Goal: Information Seeking & Learning: Learn about a topic

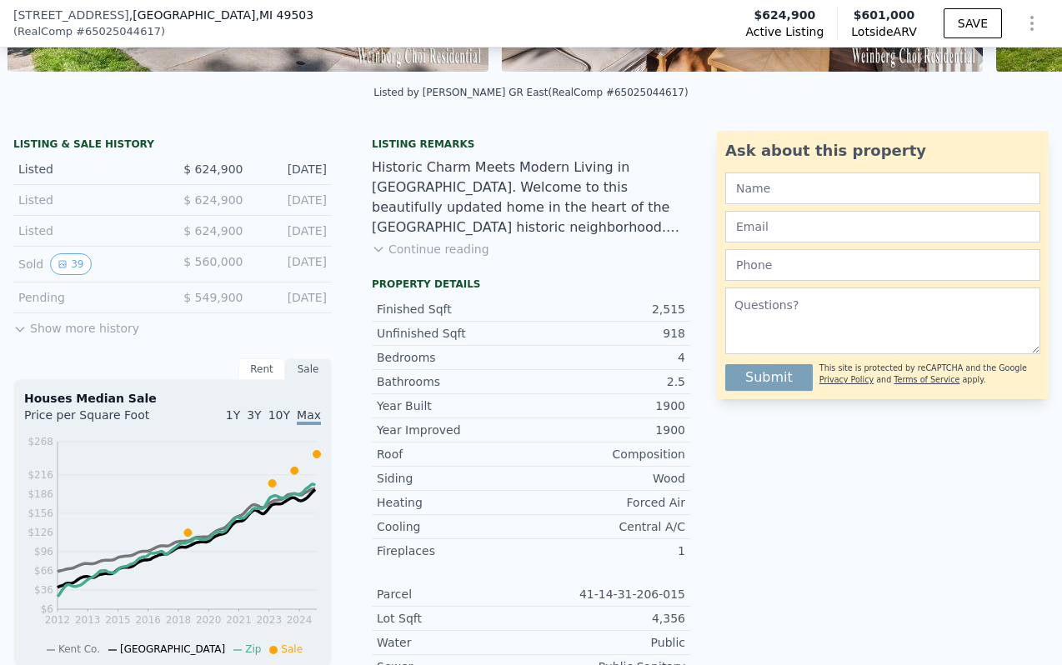
scroll to position [315, 0]
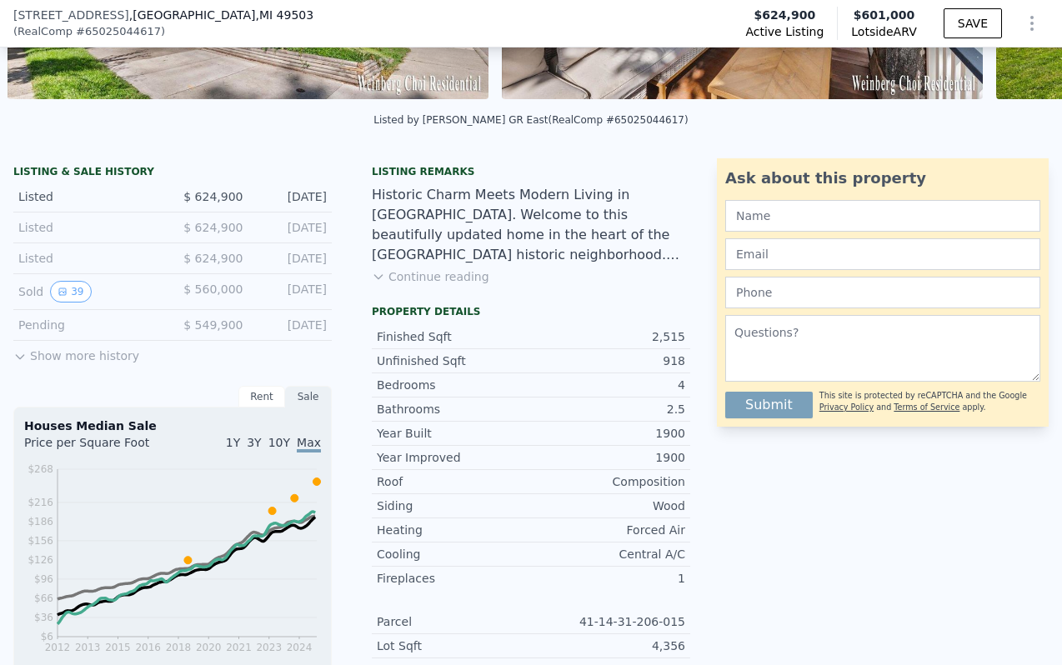
click at [104, 351] on button "Show more history" at bounding box center [76, 352] width 126 height 23
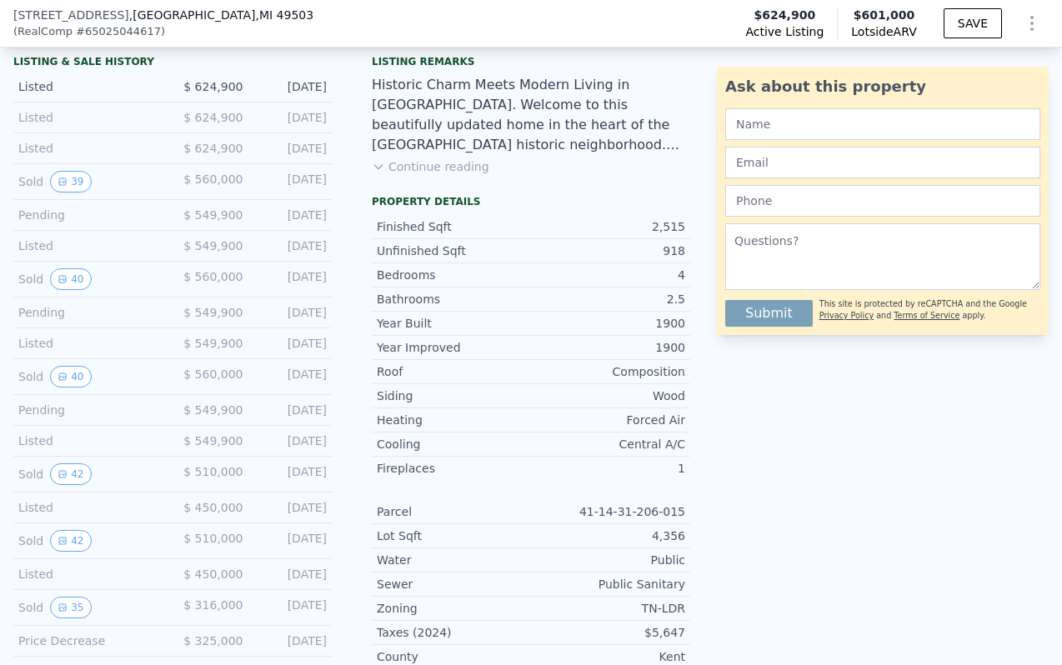
scroll to position [431, 0]
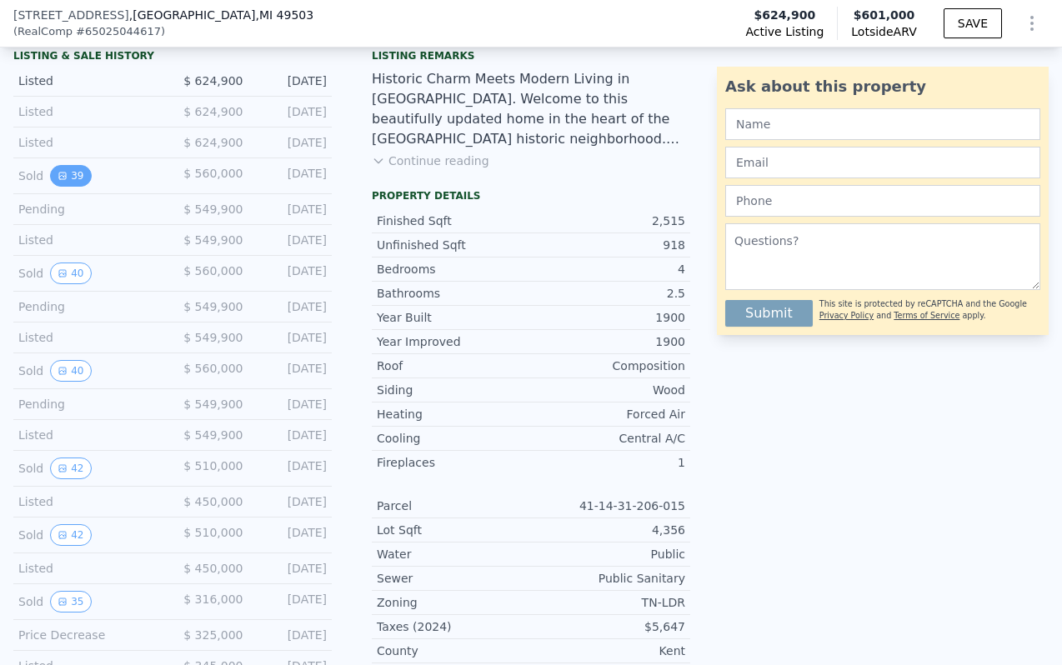
click at [61, 174] on icon "View historical data" at bounding box center [62, 176] width 7 height 7
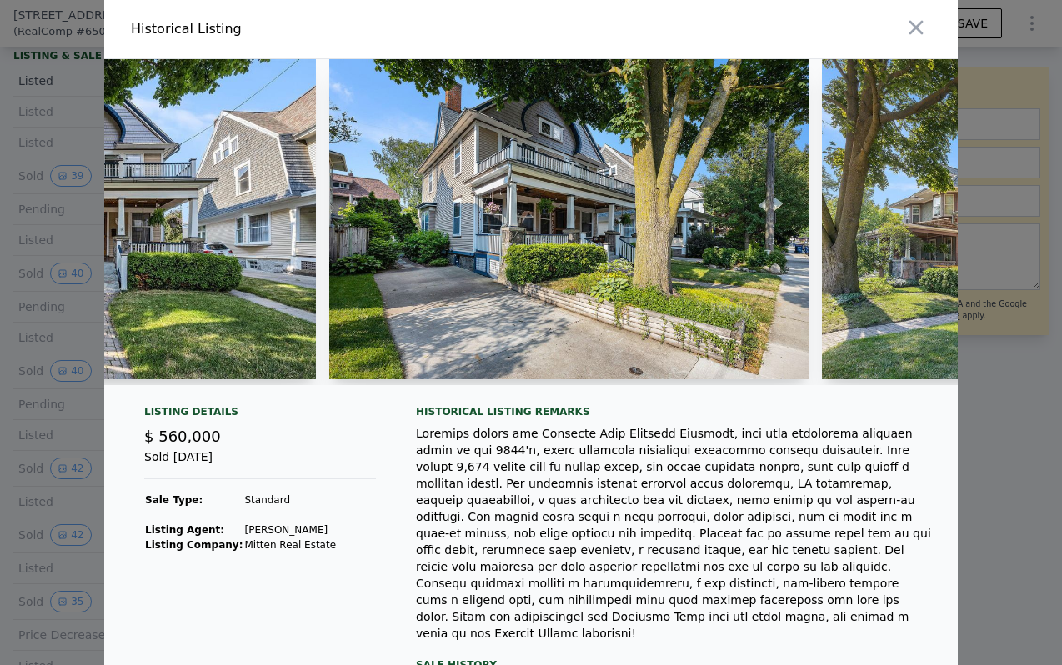
scroll to position [0, 0]
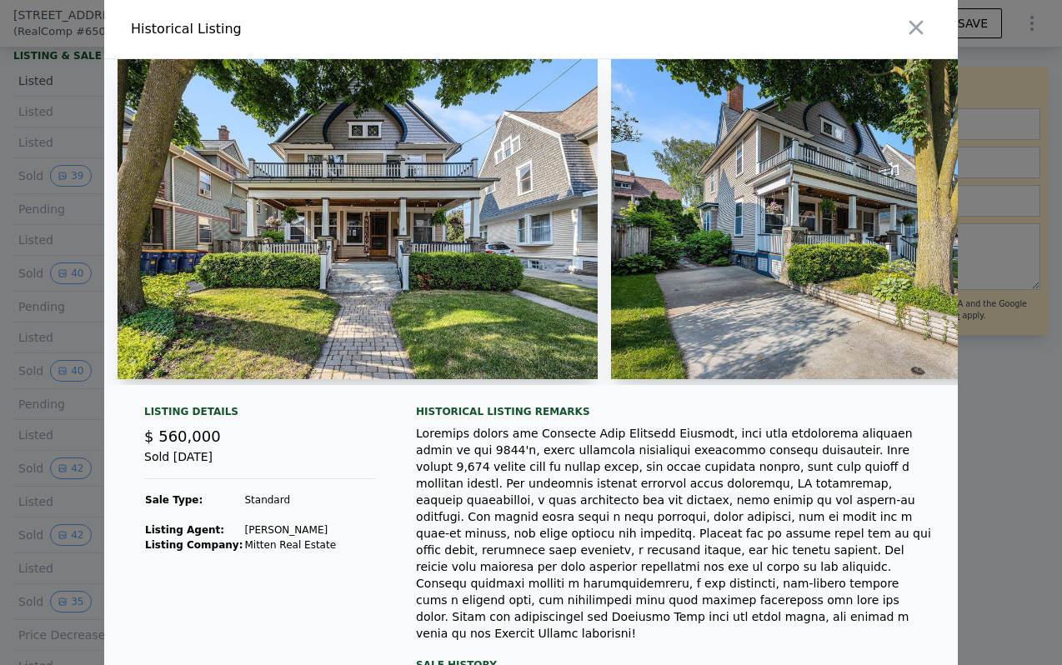
click at [323, 250] on img at bounding box center [358, 219] width 480 height 320
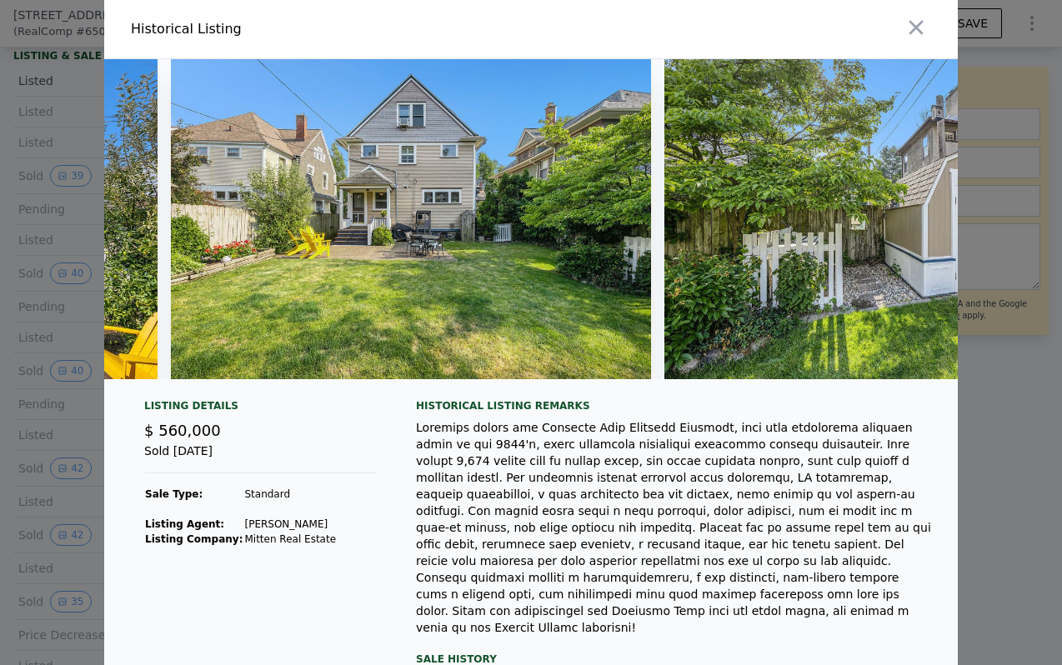
scroll to position [0, 18206]
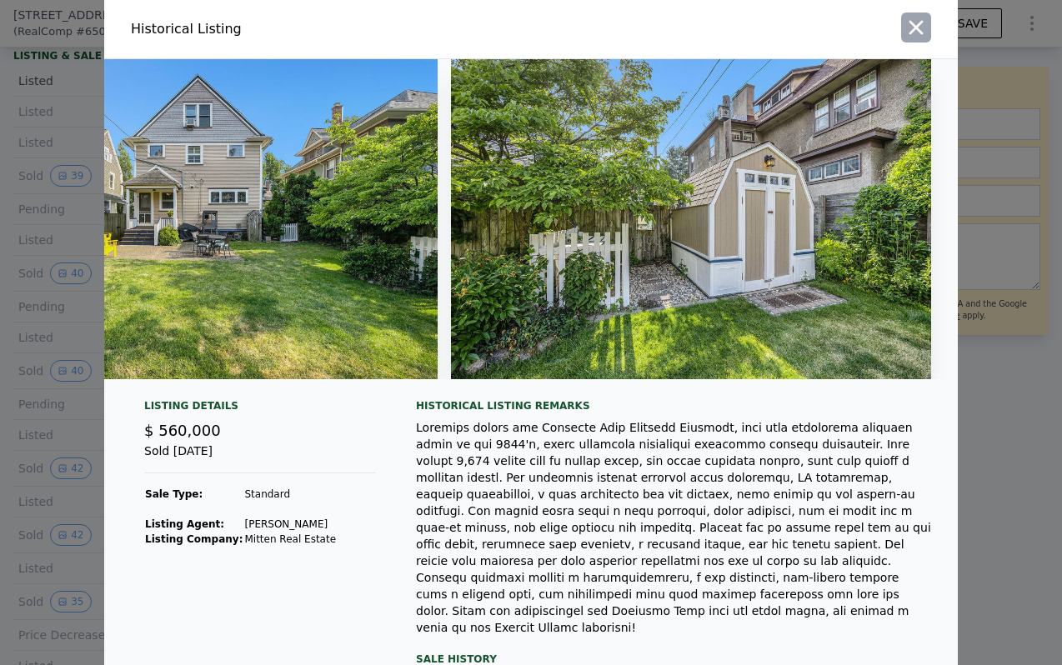
click at [919, 32] on icon "button" at bounding box center [917, 28] width 14 height 14
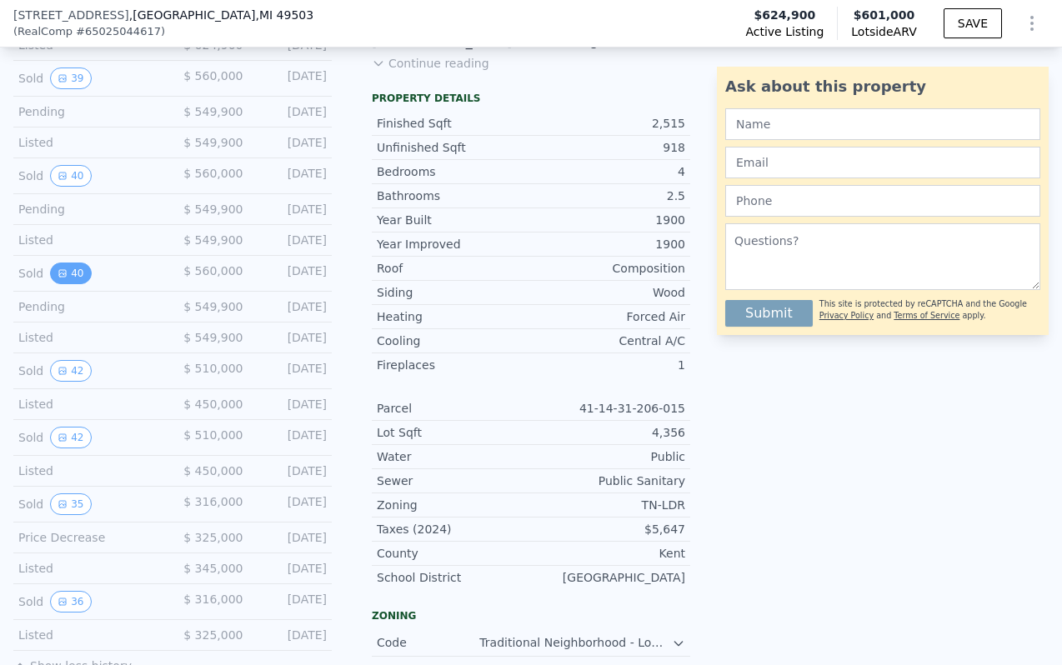
scroll to position [532, 0]
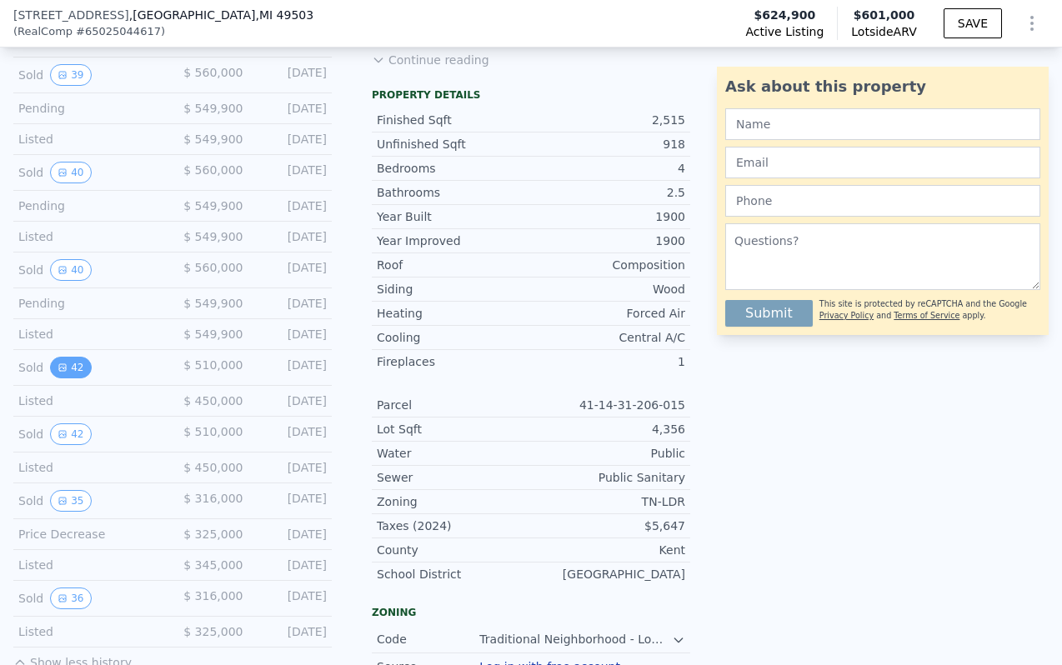
click at [61, 364] on icon "View historical data" at bounding box center [63, 368] width 10 height 10
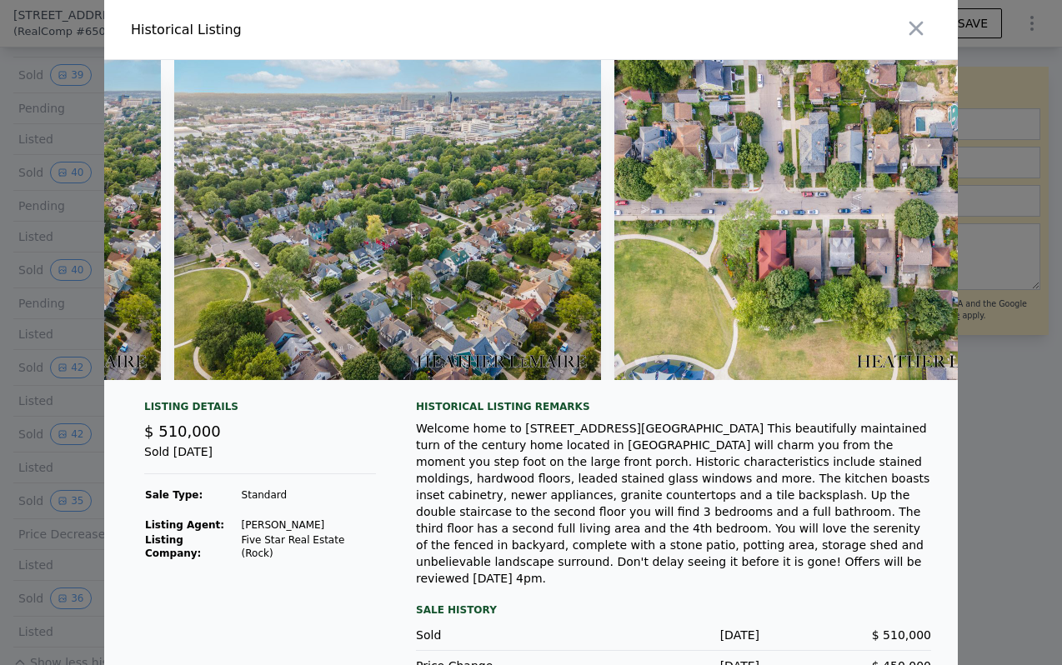
scroll to position [0, 19067]
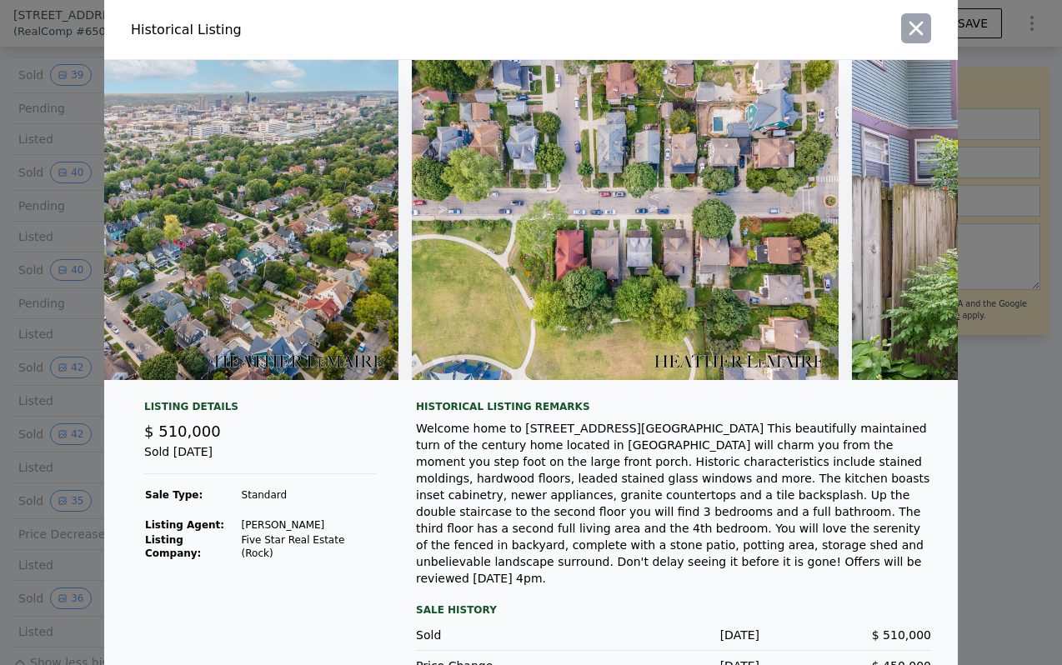
click at [924, 28] on icon "button" at bounding box center [916, 28] width 23 height 23
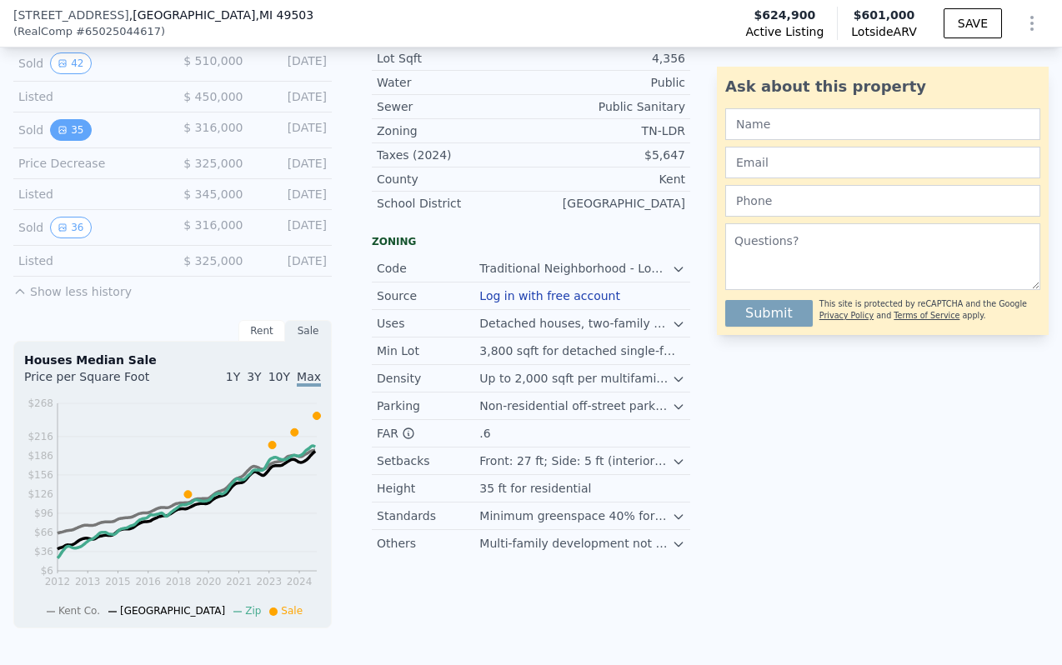
scroll to position [878, 0]
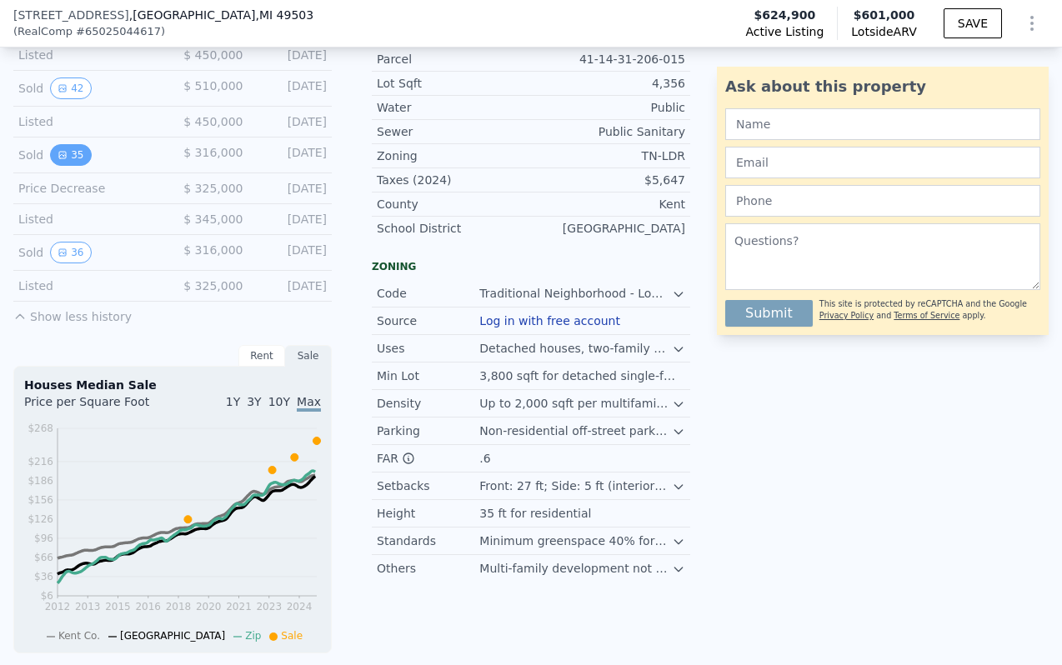
click at [78, 156] on button "35" at bounding box center [70, 155] width 41 height 22
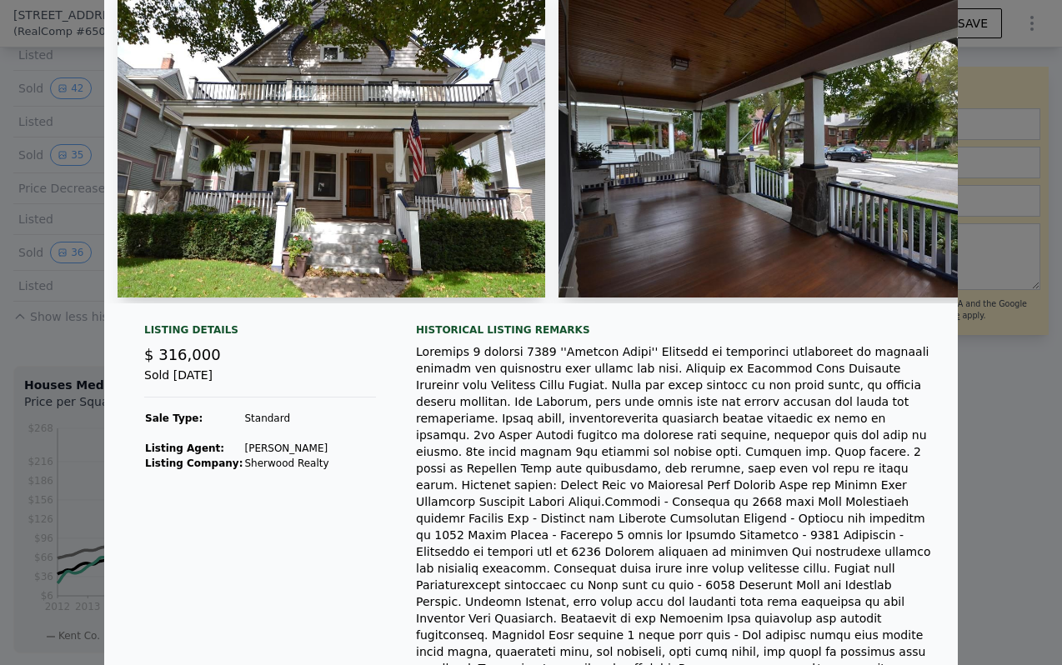
scroll to position [0, 0]
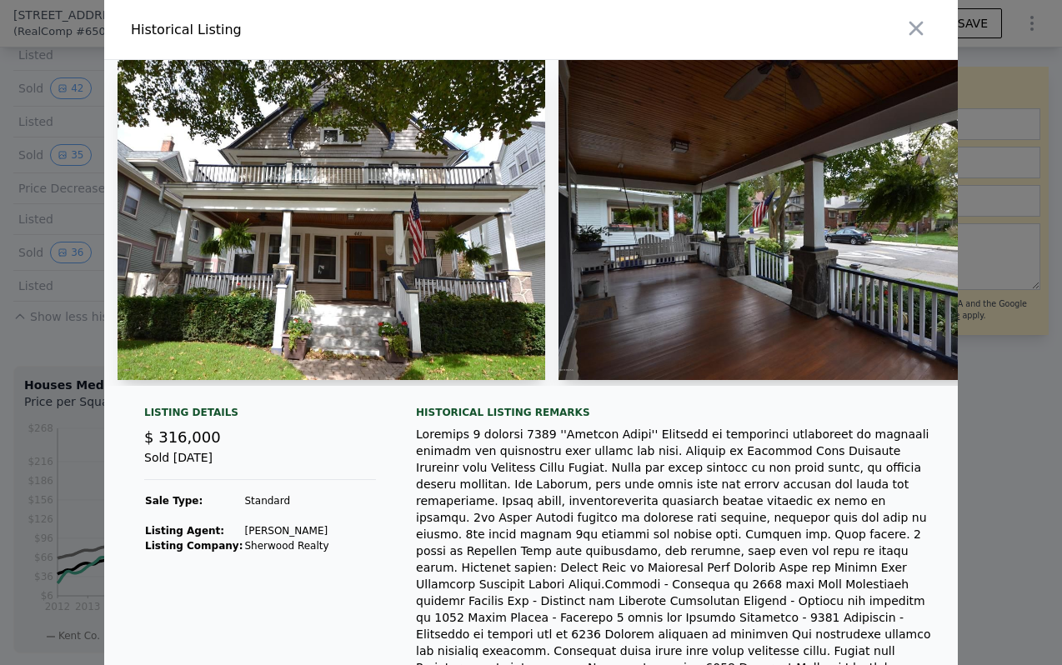
click at [374, 311] on img at bounding box center [332, 220] width 428 height 320
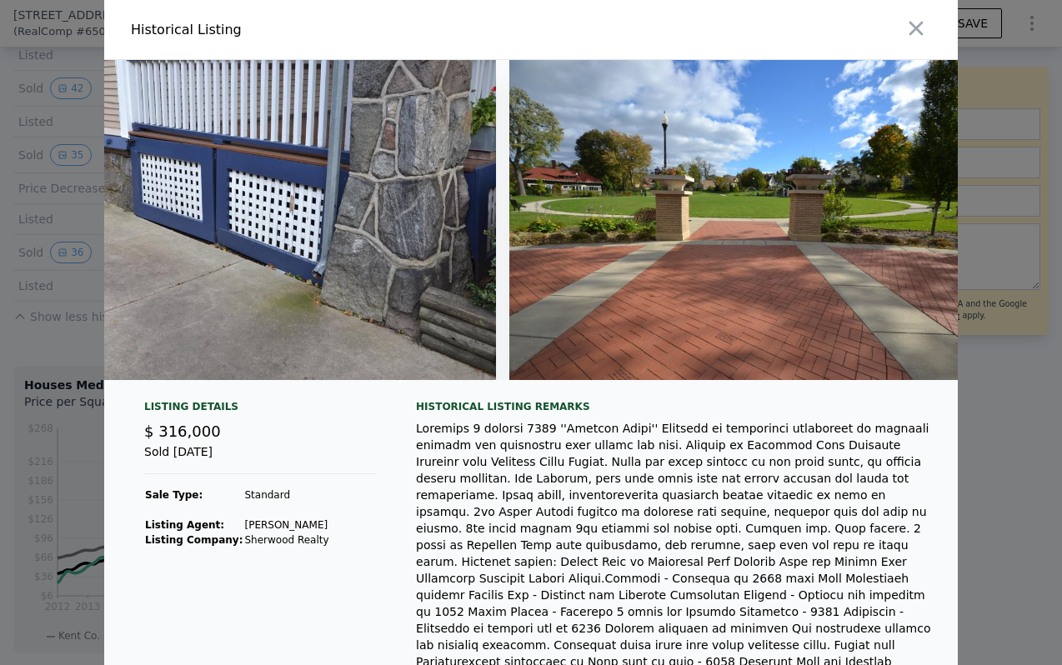
scroll to position [0, 15393]
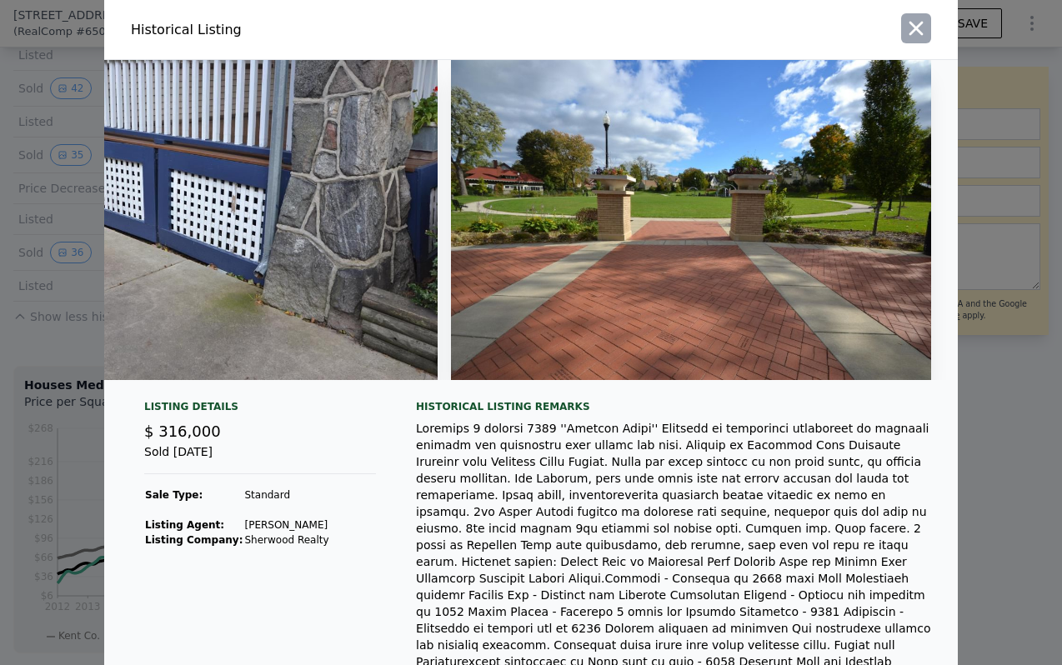
click at [912, 33] on icon "button" at bounding box center [917, 29] width 14 height 14
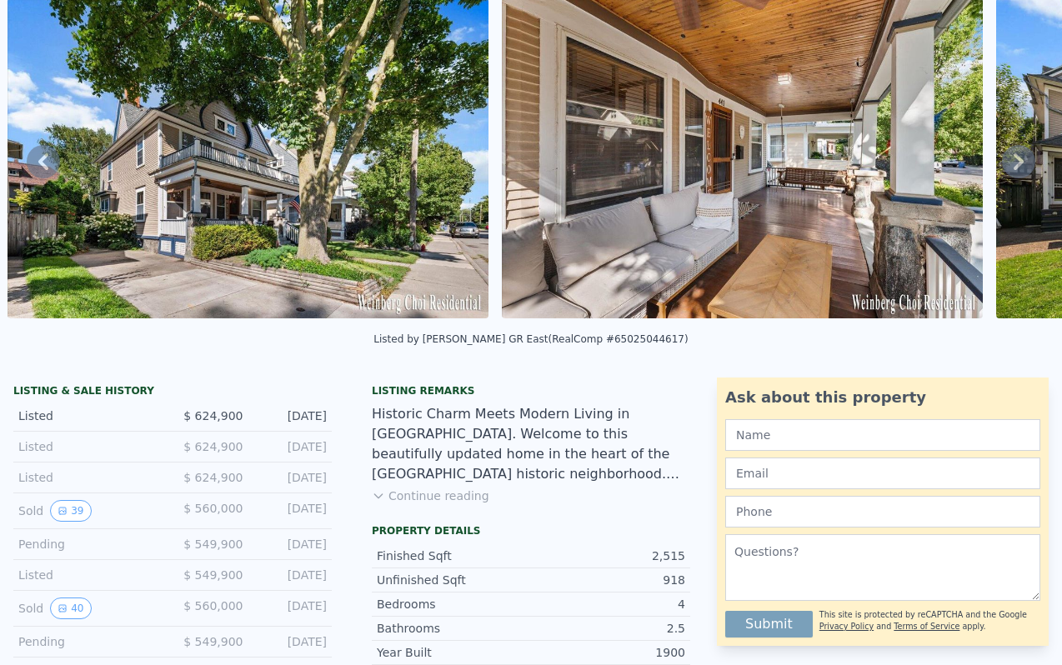
scroll to position [0, 0]
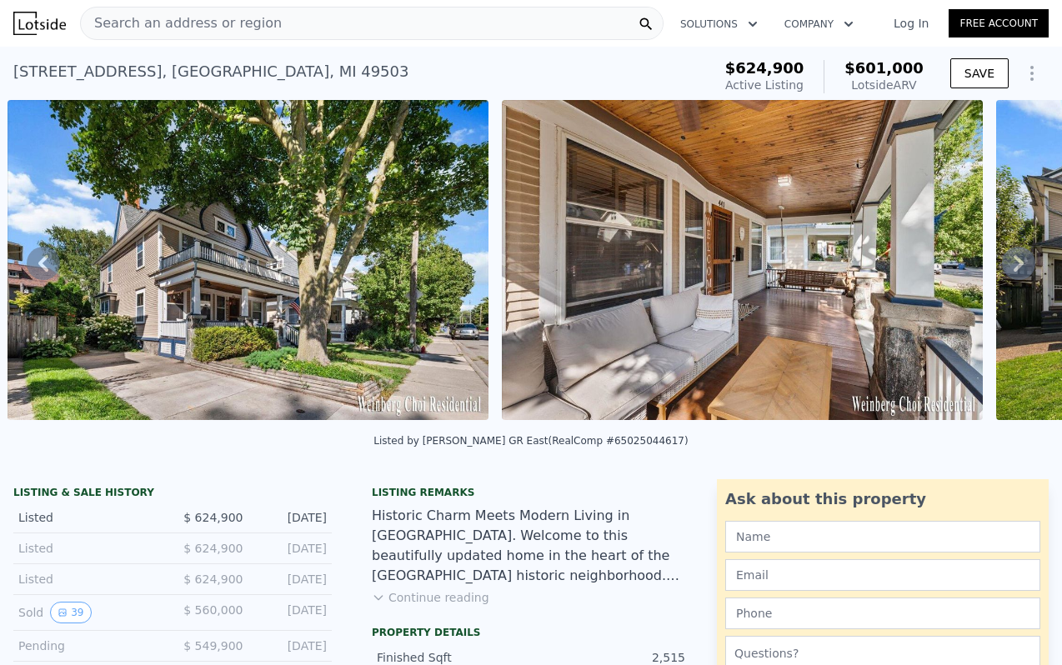
click at [591, 55] on div "[STREET_ADDRESS] Active at $624,900 (~ARV $601k )" at bounding box center [359, 76] width 692 height 47
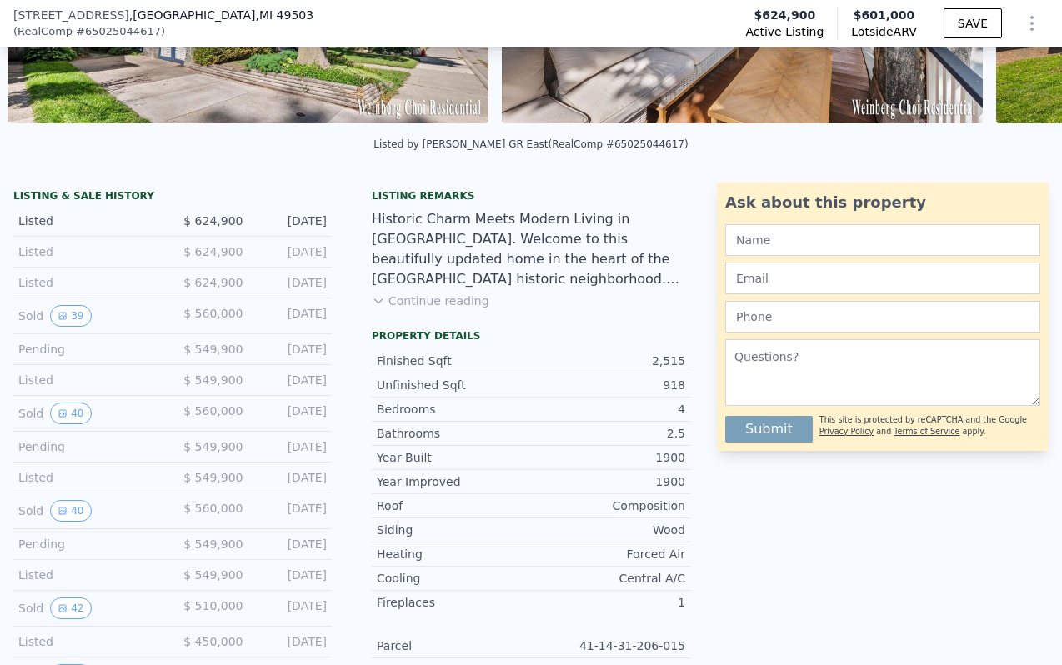
scroll to position [354, 0]
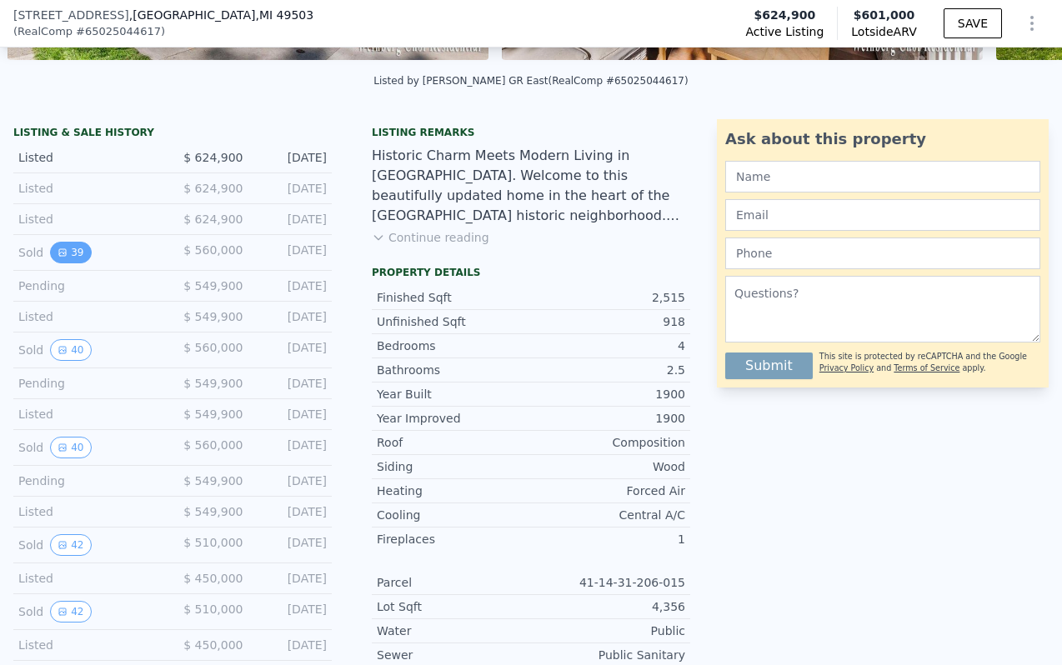
click at [72, 251] on button "39" at bounding box center [70, 253] width 41 height 22
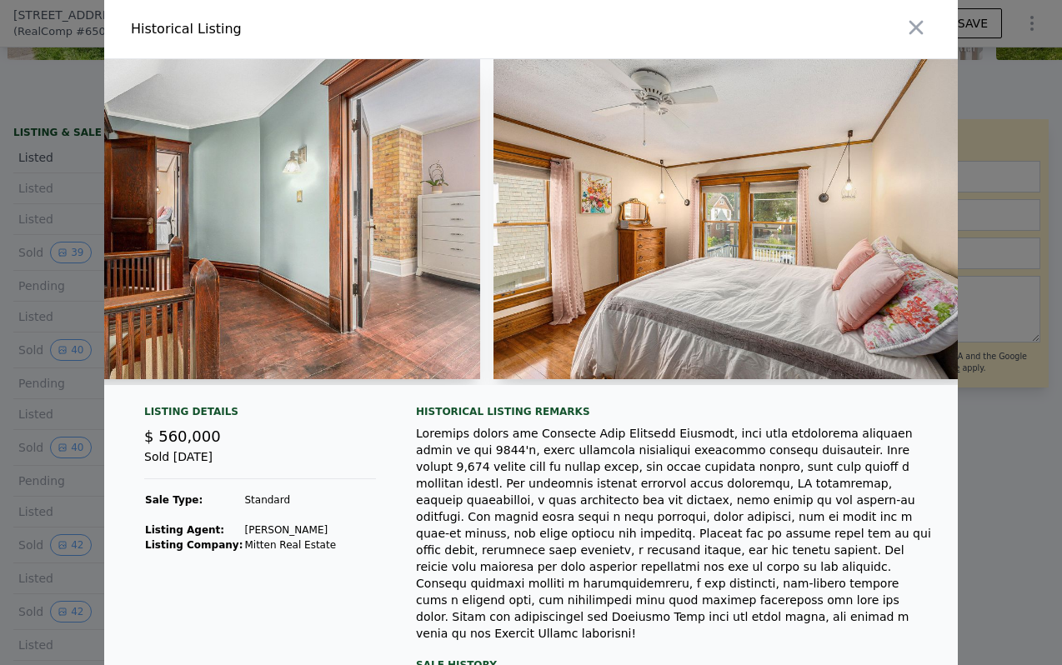
scroll to position [0, 8772]
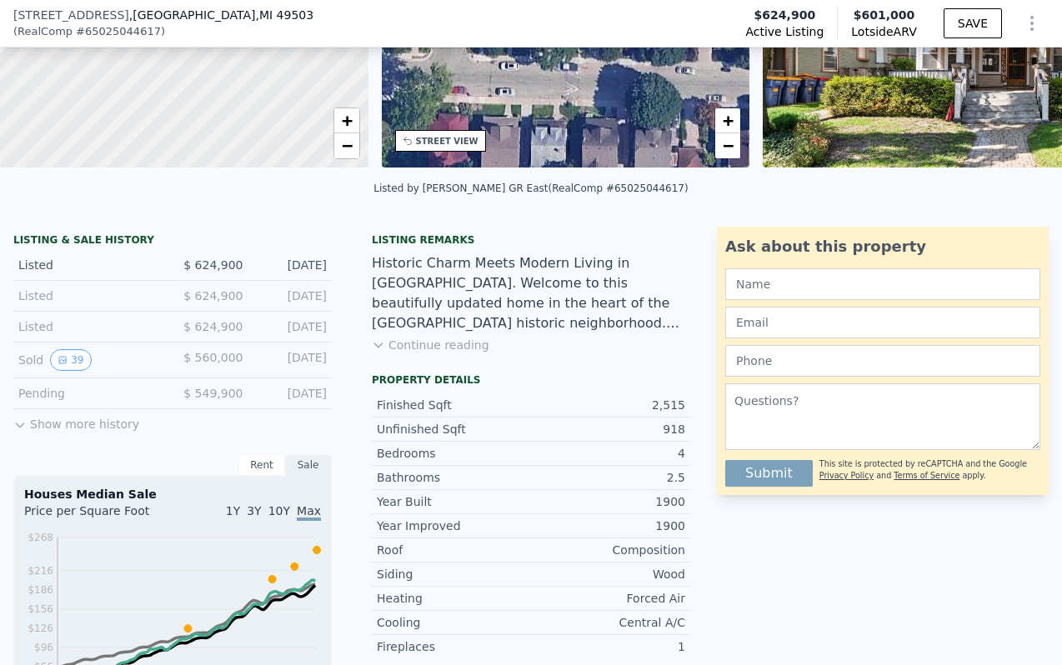
scroll to position [275, 0]
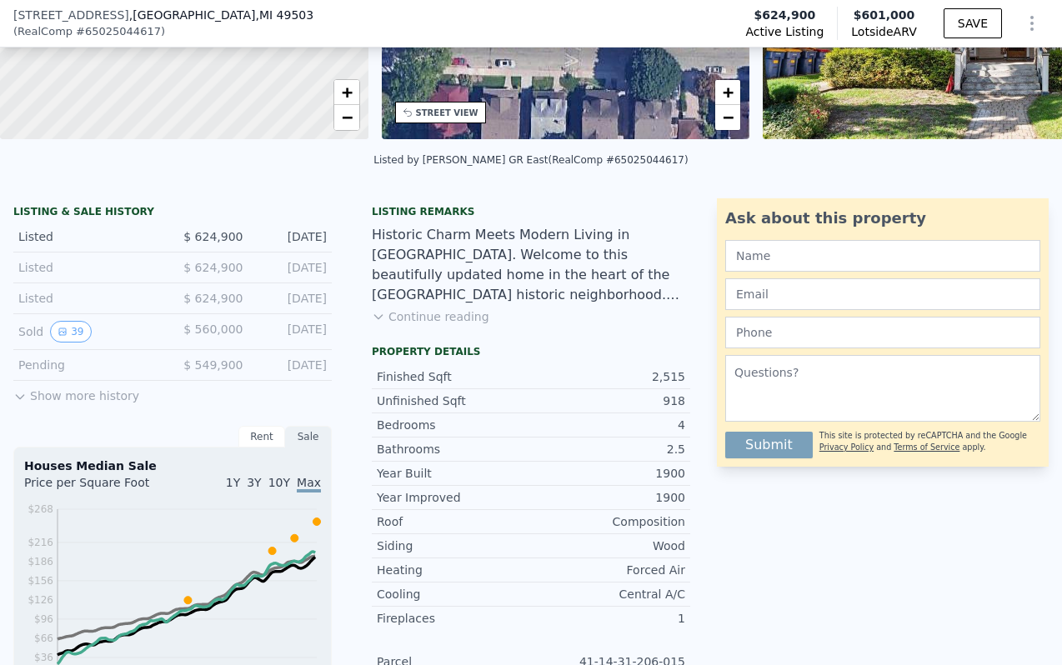
click at [93, 397] on button "Show more history" at bounding box center [76, 392] width 126 height 23
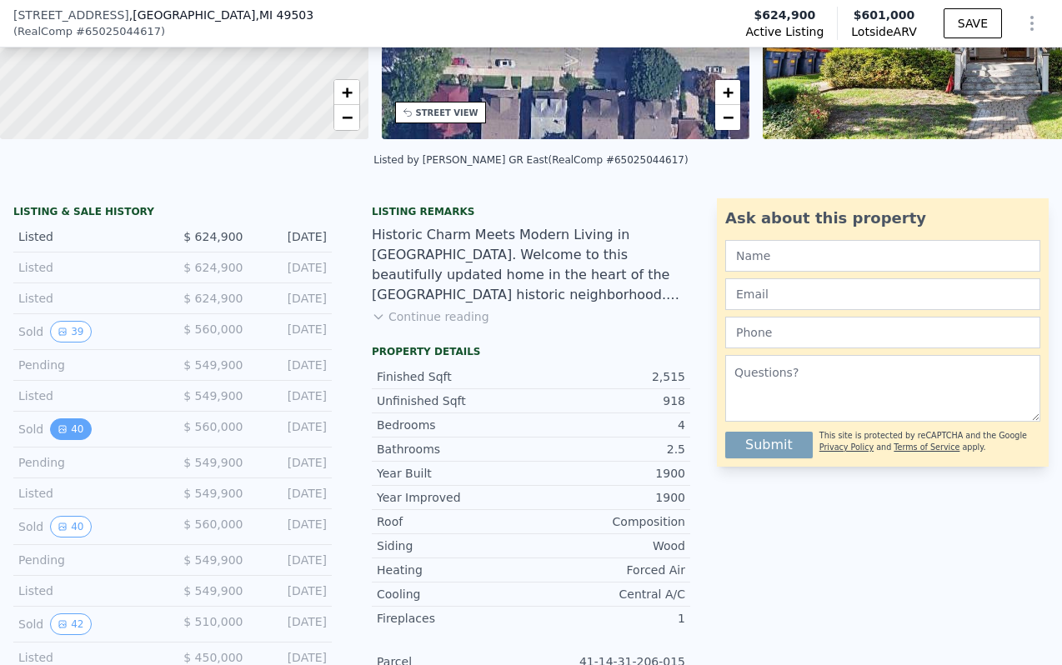
click at [73, 423] on button "40" at bounding box center [70, 430] width 41 height 22
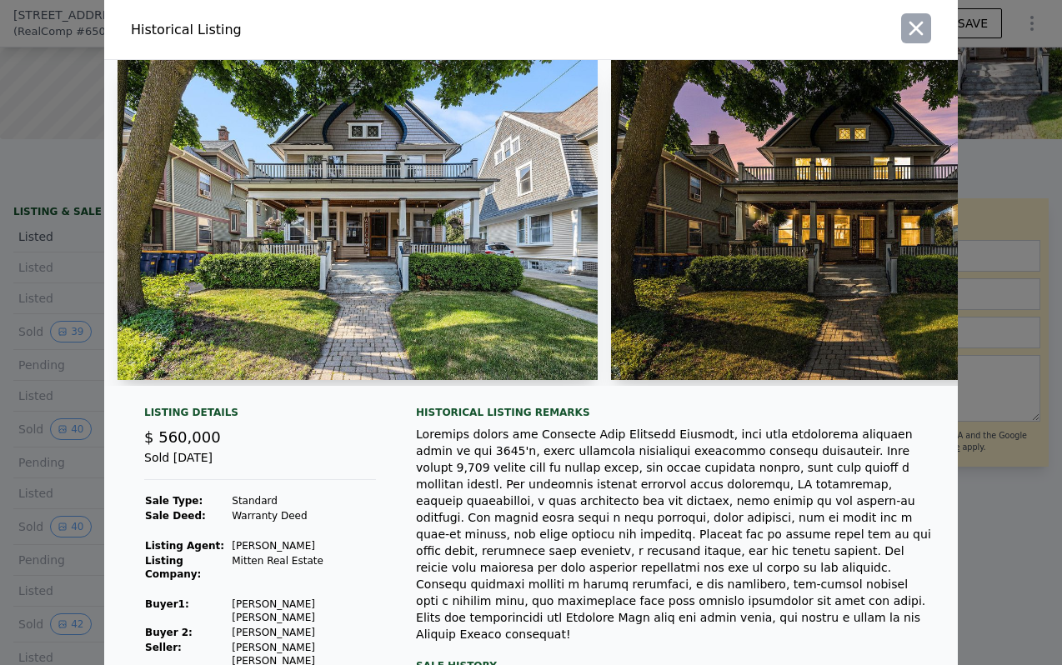
click at [922, 37] on icon "button" at bounding box center [916, 28] width 23 height 23
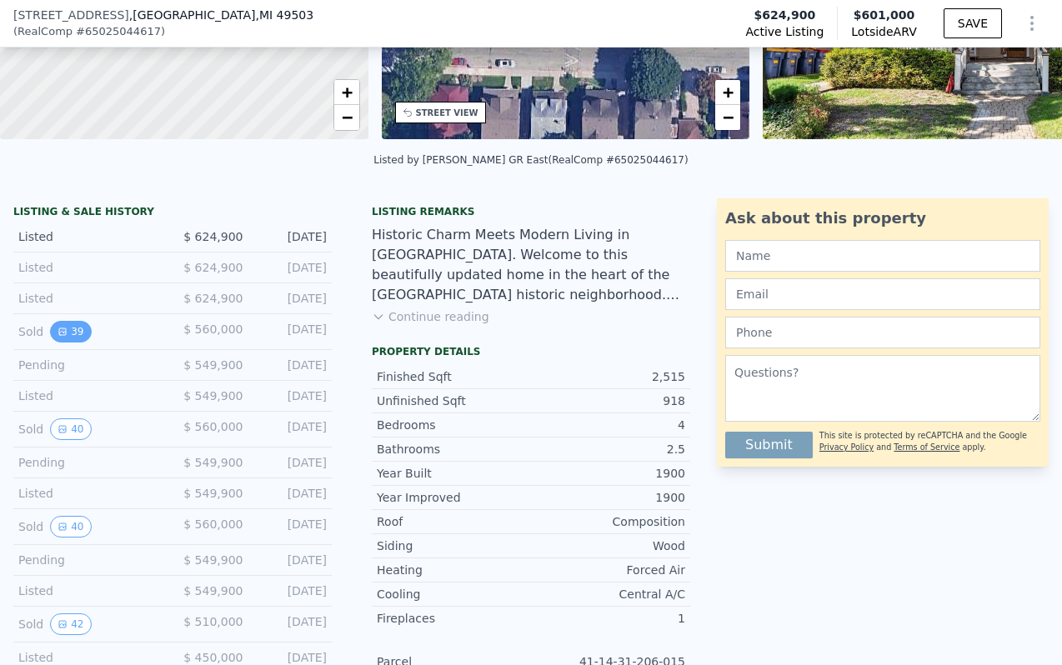
click at [71, 326] on button "39" at bounding box center [70, 332] width 41 height 22
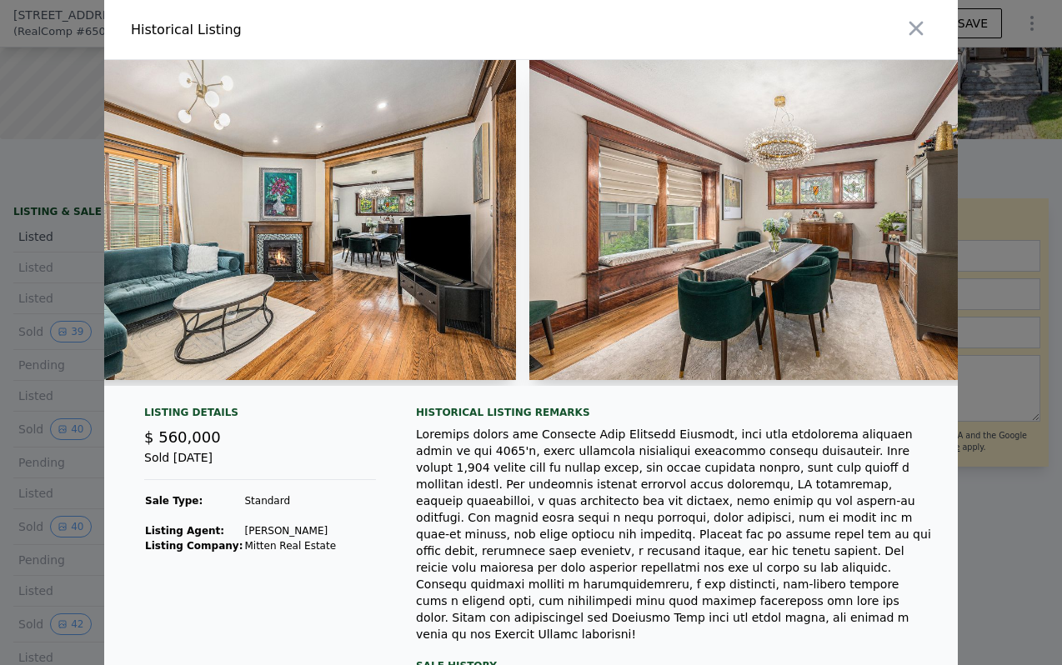
scroll to position [0, 4493]
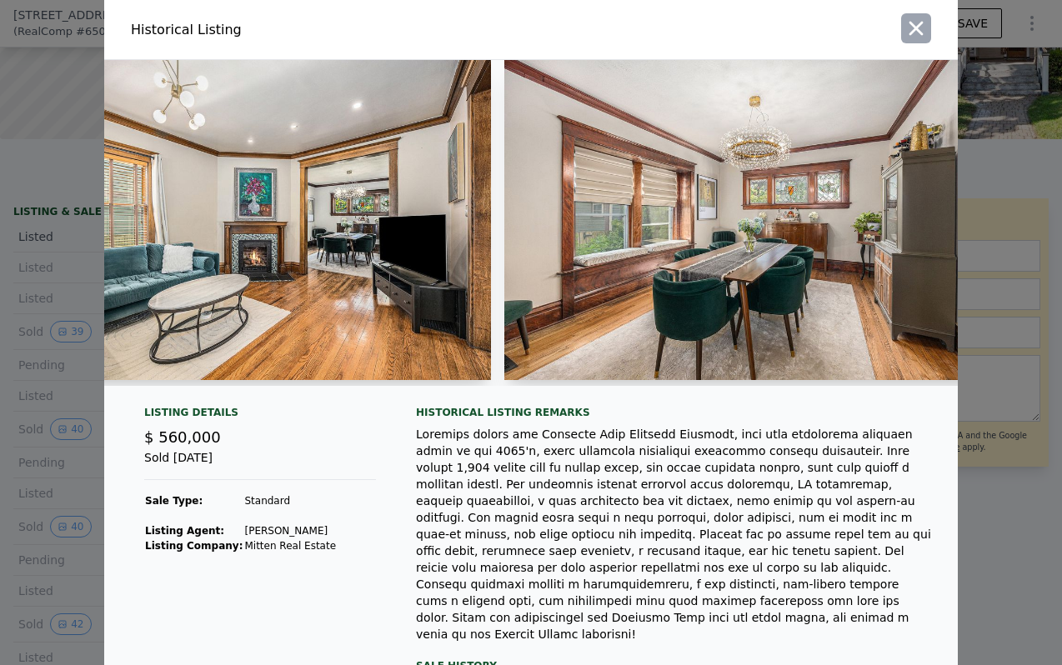
click at [915, 33] on icon "button" at bounding box center [916, 28] width 23 height 23
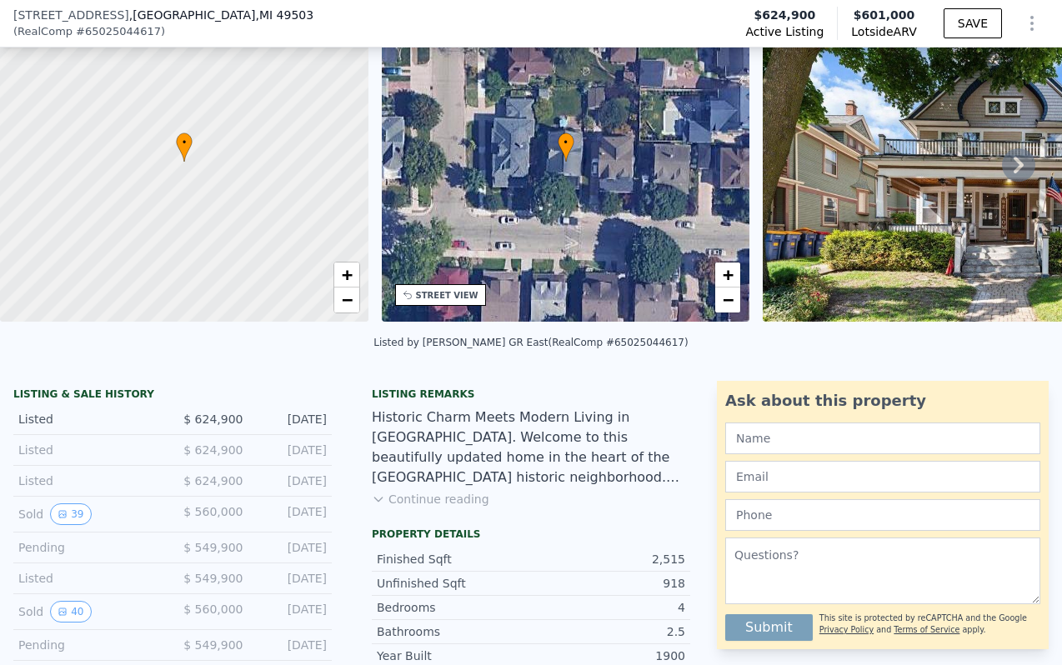
scroll to position [45, 0]
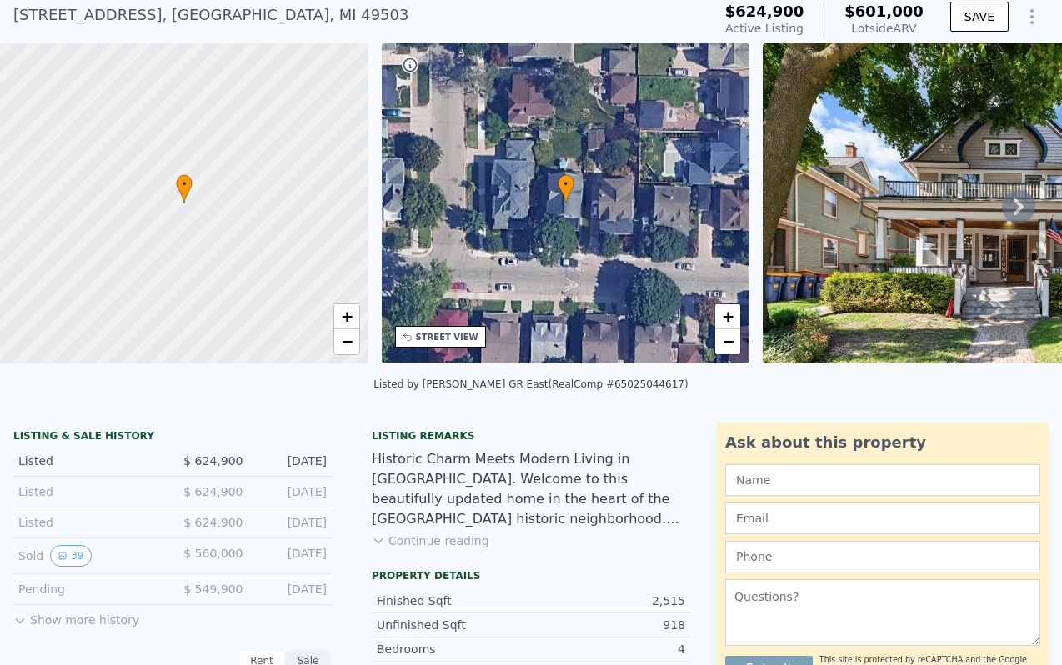
scroll to position [303, 0]
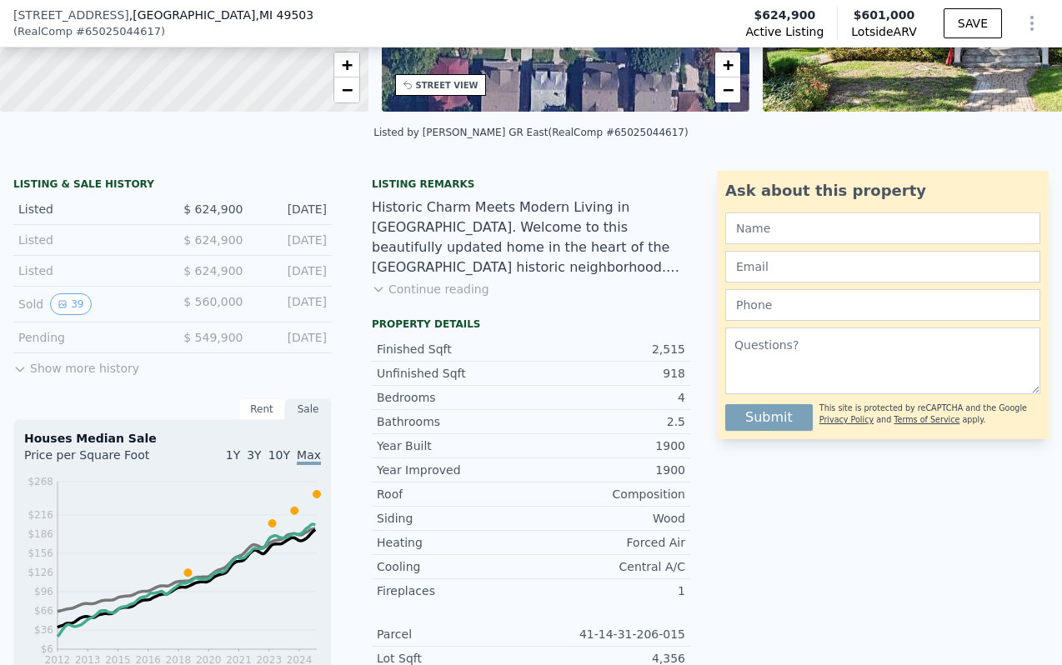
click at [94, 364] on button "Show more history" at bounding box center [76, 364] width 126 height 23
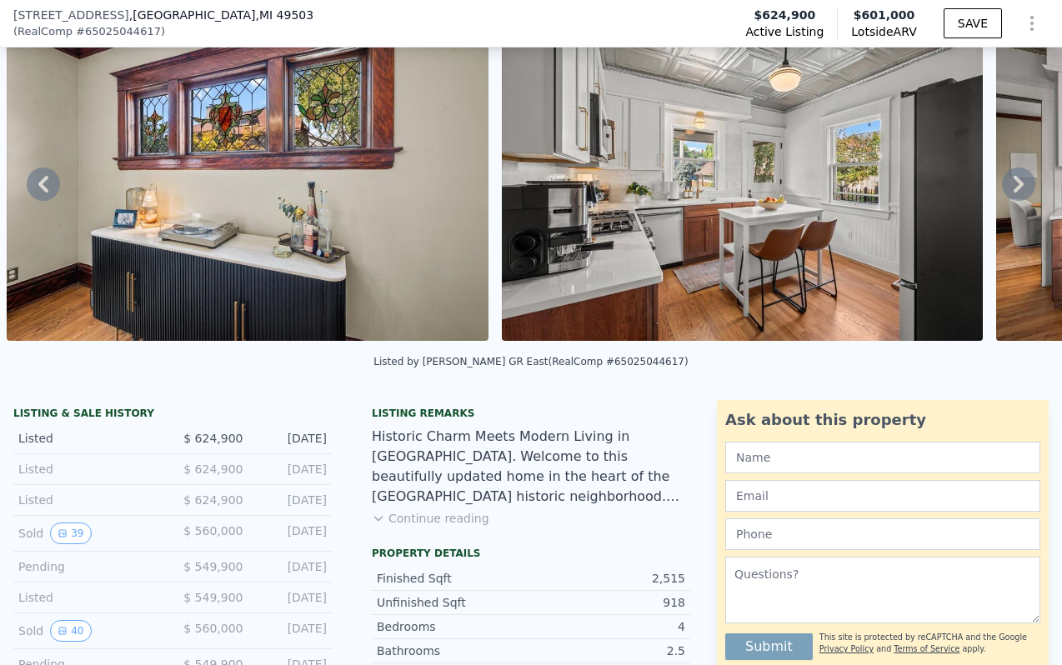
scroll to position [394, 0]
